Goal: Check status: Check status

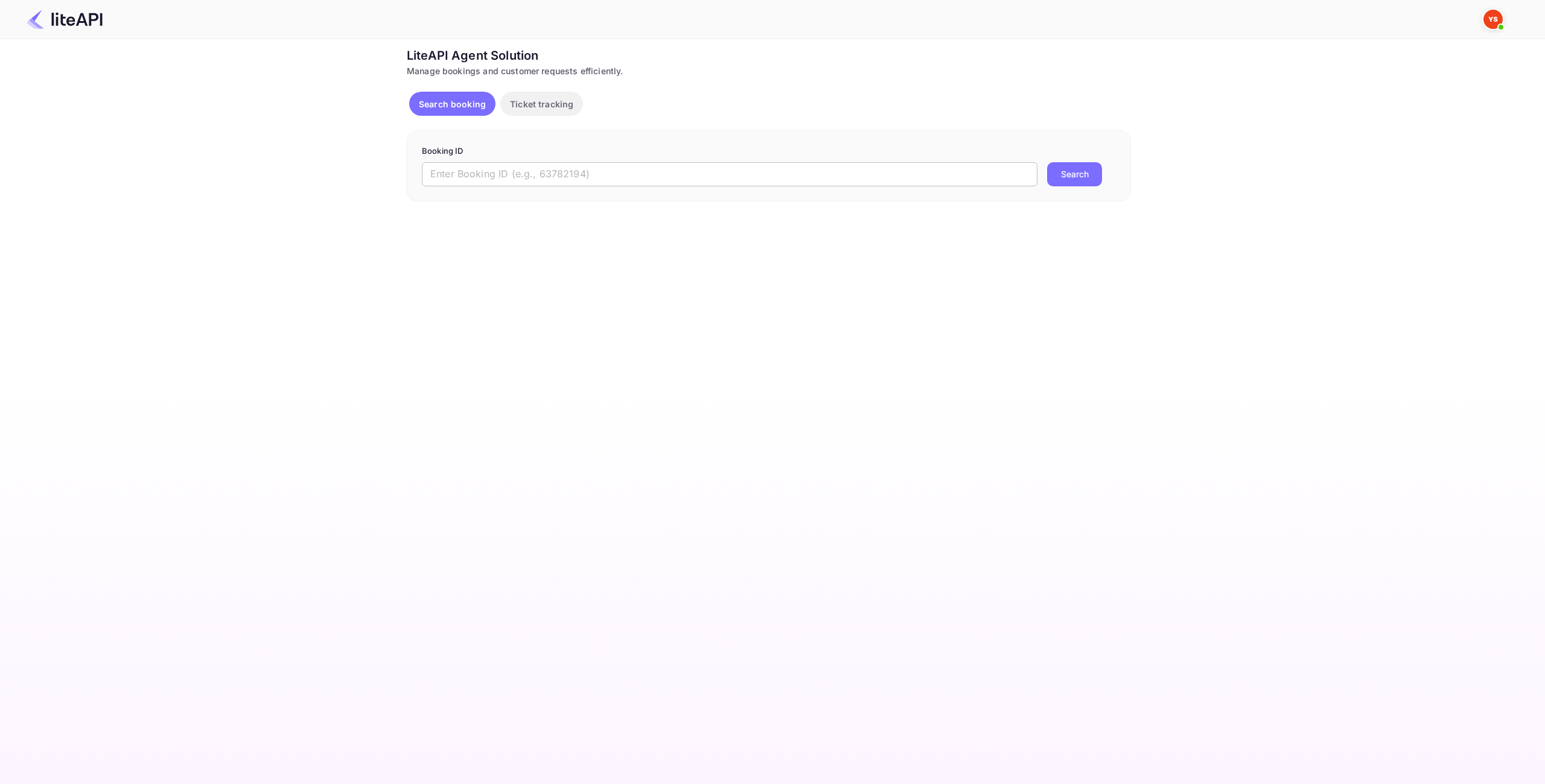
click at [656, 170] on input "text" at bounding box center [730, 173] width 616 height 24
paste input "[URL][DOMAIN_NAME]"
drag, startPoint x: 711, startPoint y: 171, endPoint x: 349, endPoint y: 175, distance: 362.0
click at [349, 175] on div "Ticket Affiliate URL [URL][DOMAIN_NAME] Business partner name Nuitee Travel Cus…" at bounding box center [769, 124] width 1509 height 155
paste input "8860164"
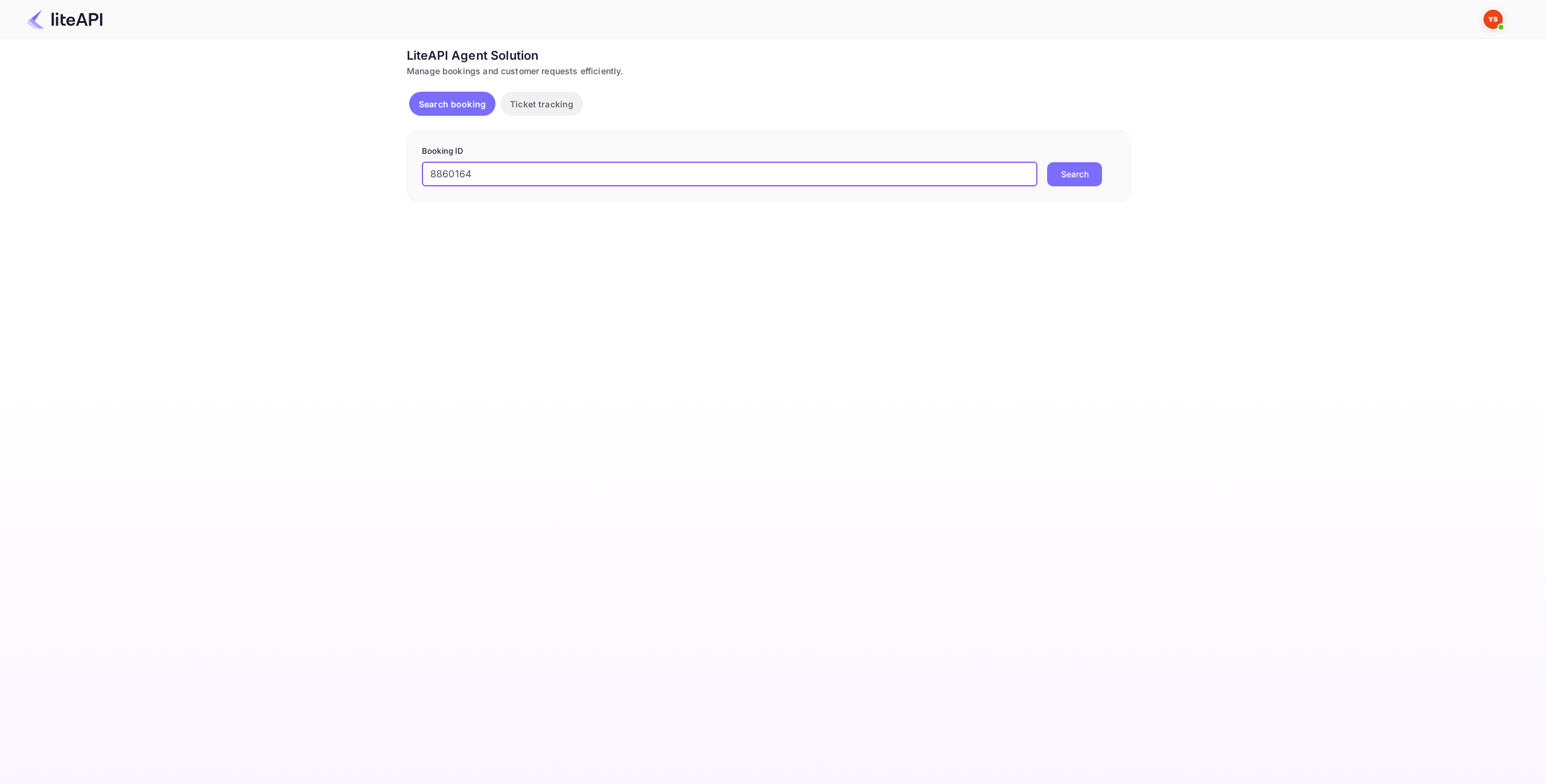
type input "8860164"
click at [1077, 176] on button "Search" at bounding box center [1074, 173] width 55 height 24
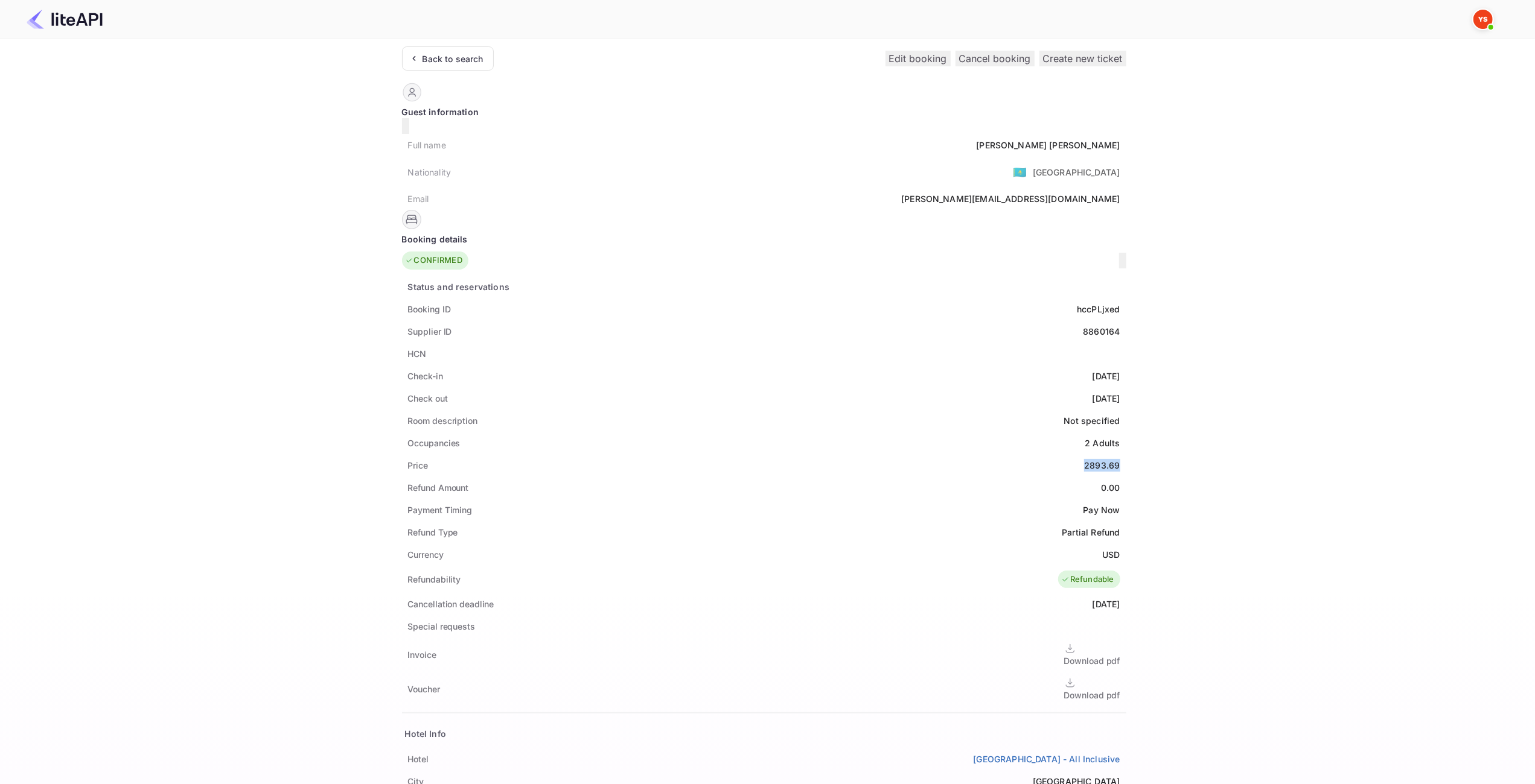
drag, startPoint x: 749, startPoint y: 449, endPoint x: 714, endPoint y: 450, distance: 35.0
click at [714, 454] on div "Price 2893.69" at bounding box center [764, 465] width 724 height 22
copy div "2893.69"
drag, startPoint x: 749, startPoint y: 139, endPoint x: 658, endPoint y: 139, distance: 91.0
click at [637, 142] on div "Full name [PERSON_NAME]" at bounding box center [764, 145] width 724 height 22
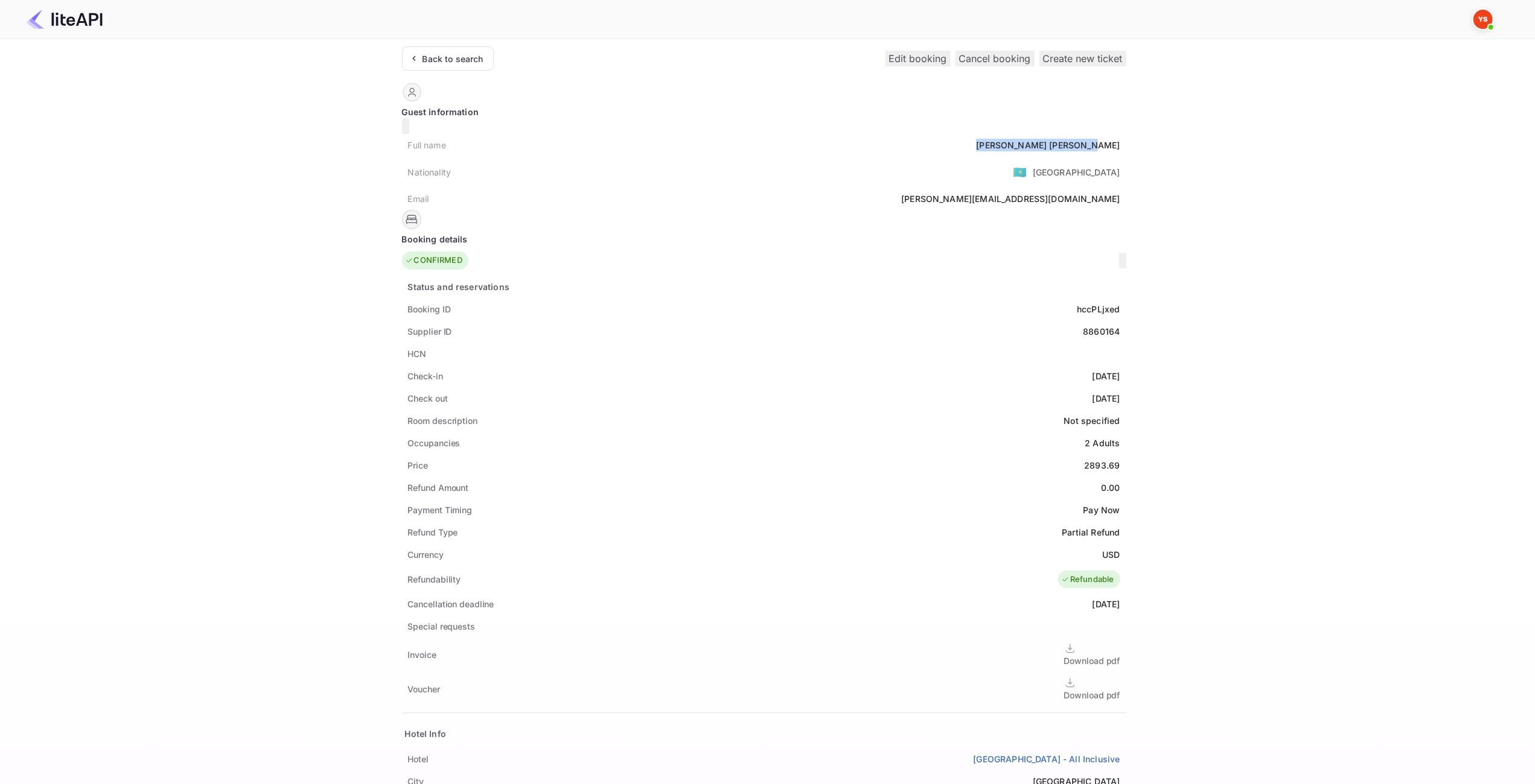
copy div "[PERSON_NAME]"
